Goal: Information Seeking & Learning: Check status

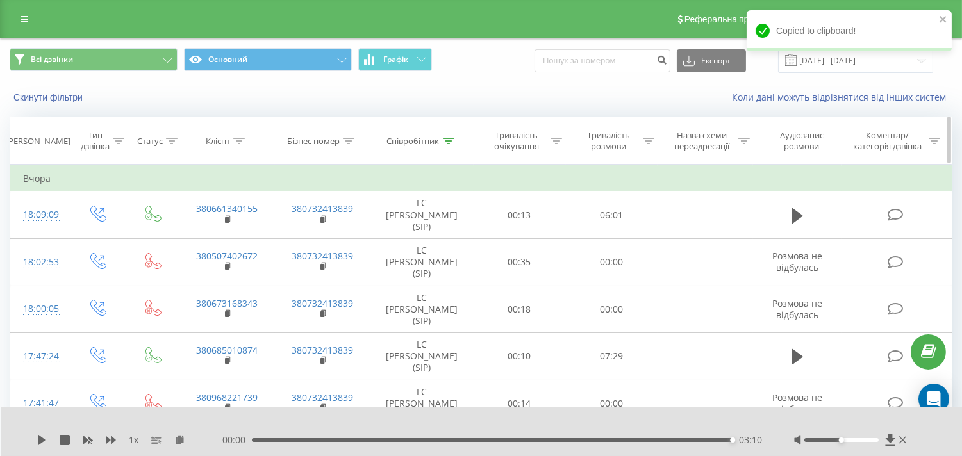
click at [451, 138] on icon at bounding box center [449, 141] width 12 height 6
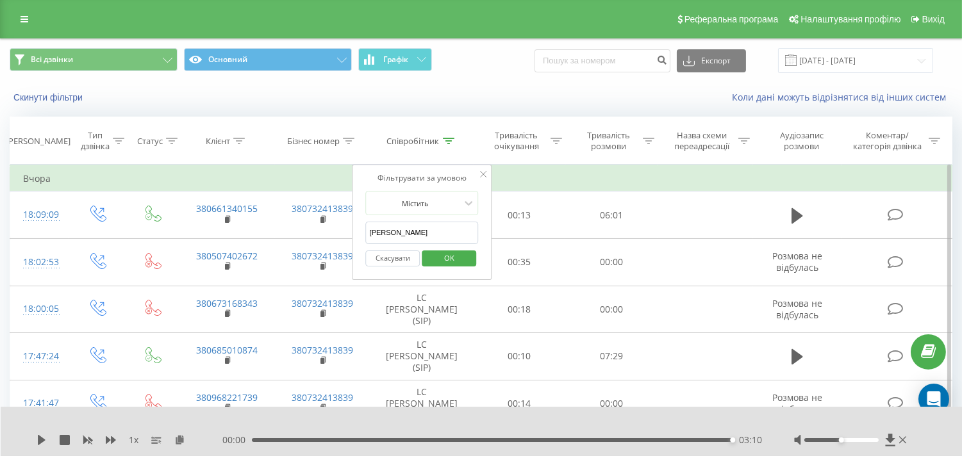
click at [392, 233] on input "[PERSON_NAME]" at bounding box center [422, 233] width 113 height 22
type input "ткачук"
click button "OK" at bounding box center [449, 259] width 54 height 16
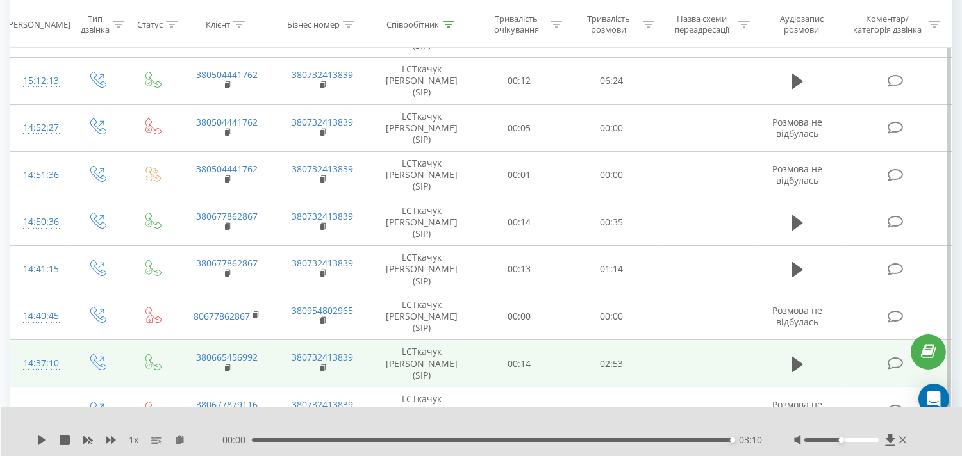
scroll to position [213, 0]
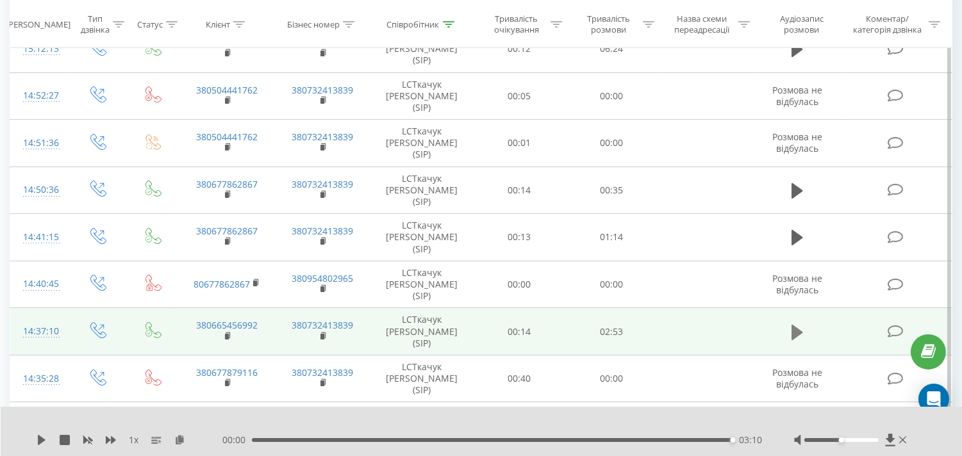
click at [800, 324] on icon at bounding box center [798, 333] width 12 height 18
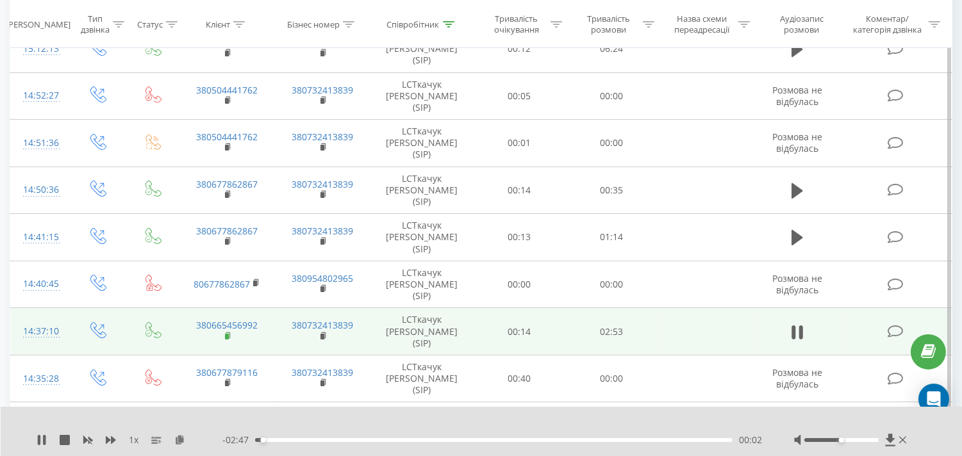
click at [228, 334] on rect at bounding box center [227, 337] width 4 height 6
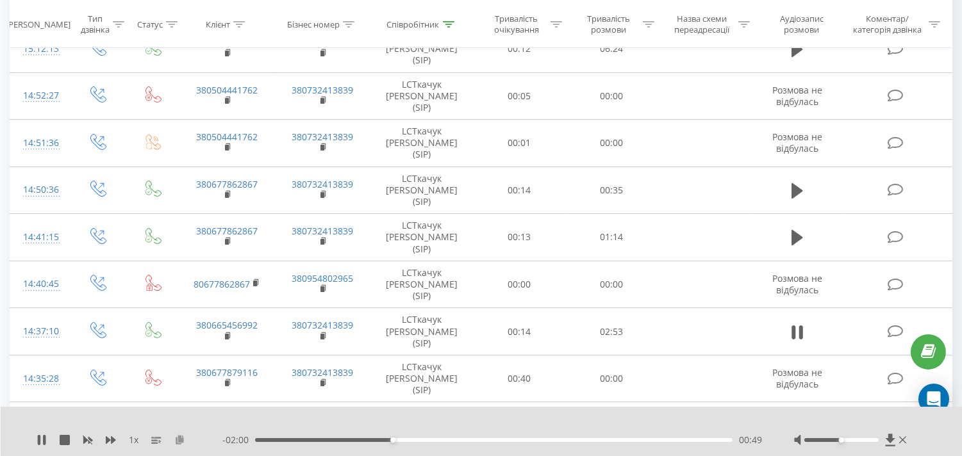
click at [182, 442] on icon at bounding box center [179, 439] width 11 height 9
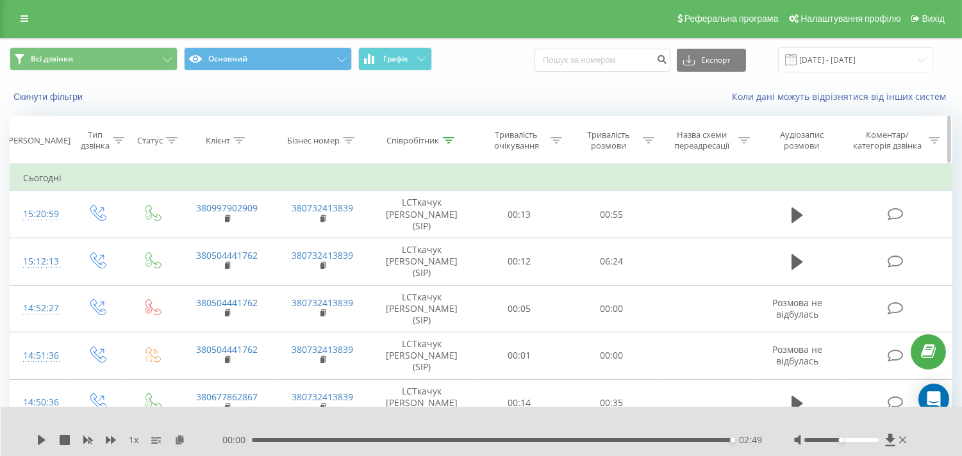
scroll to position [0, 0]
click at [823, 60] on input "[DATE] - [DATE]" at bounding box center [855, 60] width 155 height 25
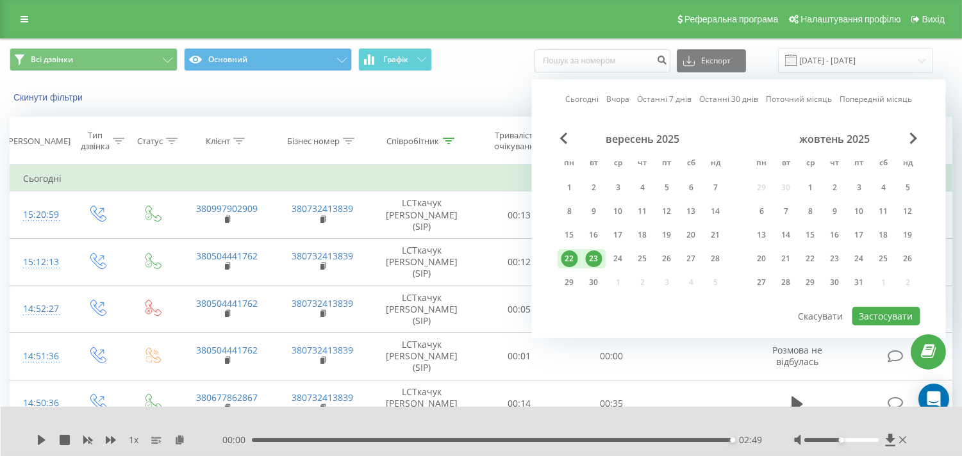
click at [597, 256] on div "23" at bounding box center [594, 259] width 17 height 17
click at [881, 318] on button "Застосувати" at bounding box center [887, 316] width 68 height 19
type input "[DATE] - [DATE]"
